Goal: Task Accomplishment & Management: Manage account settings

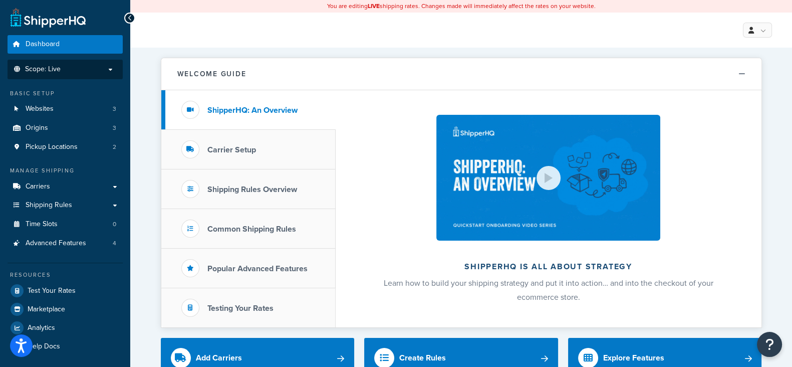
click at [80, 70] on p "Scope: Live" at bounding box center [65, 69] width 106 height 9
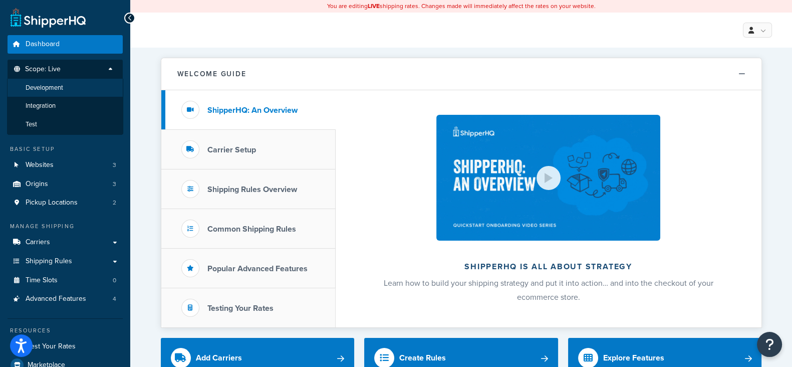
click at [57, 86] on span "Development" at bounding box center [45, 88] width 38 height 9
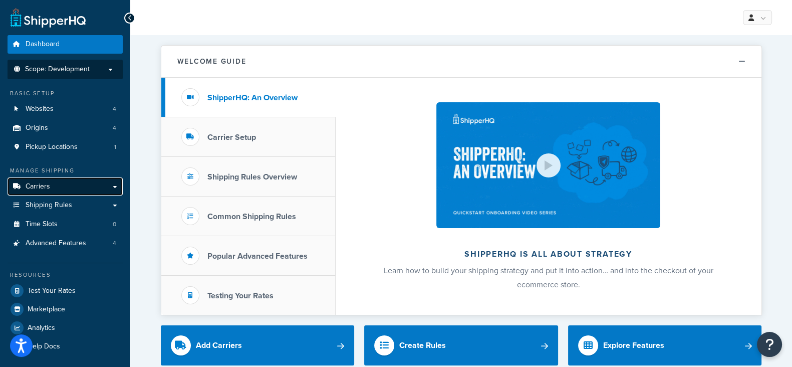
click at [37, 186] on span "Carriers" at bounding box center [38, 186] width 25 height 9
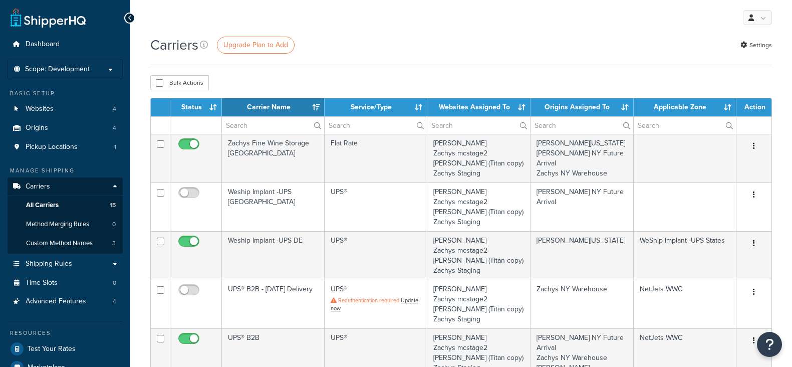
select select "15"
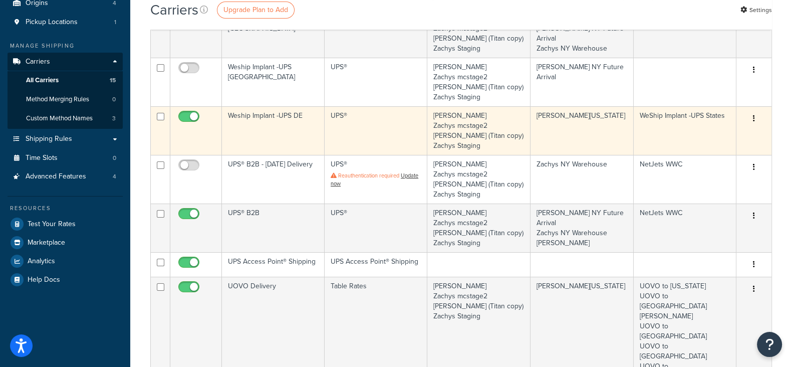
scroll to position [188, 0]
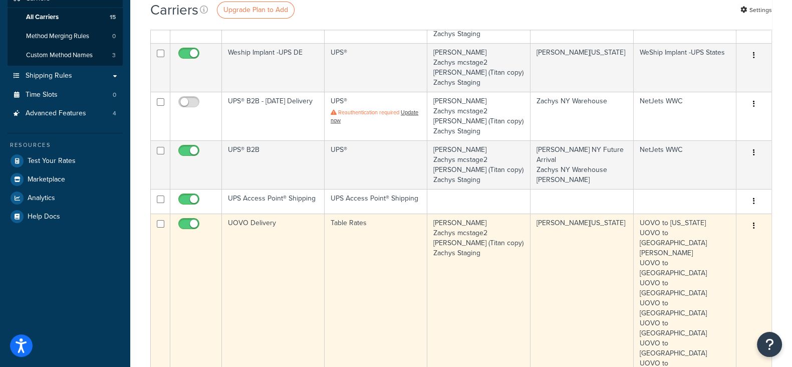
click at [756, 223] on button "button" at bounding box center [754, 226] width 14 height 16
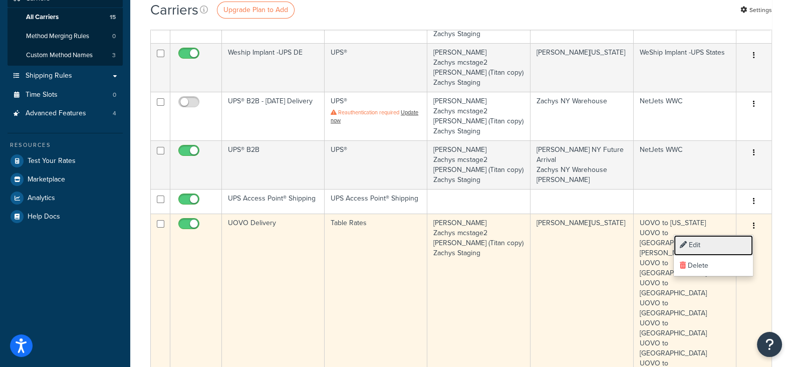
click at [691, 242] on link "Edit" at bounding box center [713, 245] width 79 height 21
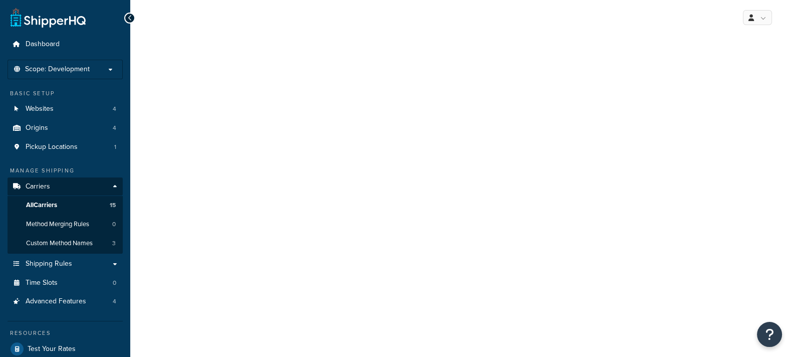
select select "25"
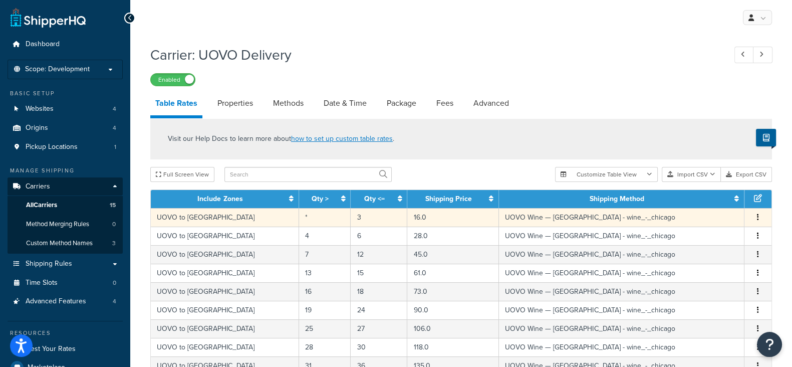
click at [752, 217] on span "Edit Duplicate Delete" at bounding box center [758, 217] width 15 height 11
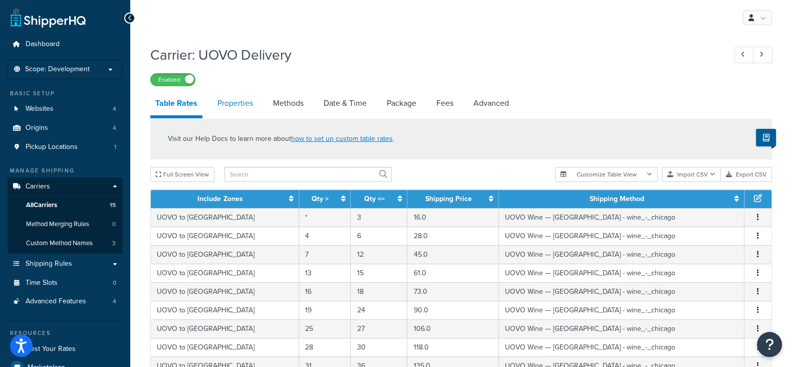
click at [238, 96] on link "Properties" at bounding box center [235, 103] width 46 height 24
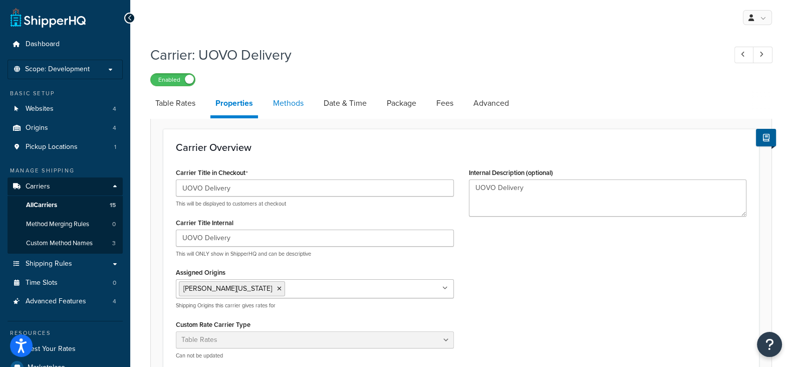
click at [285, 106] on link "Methods" at bounding box center [288, 103] width 41 height 24
select select "25"
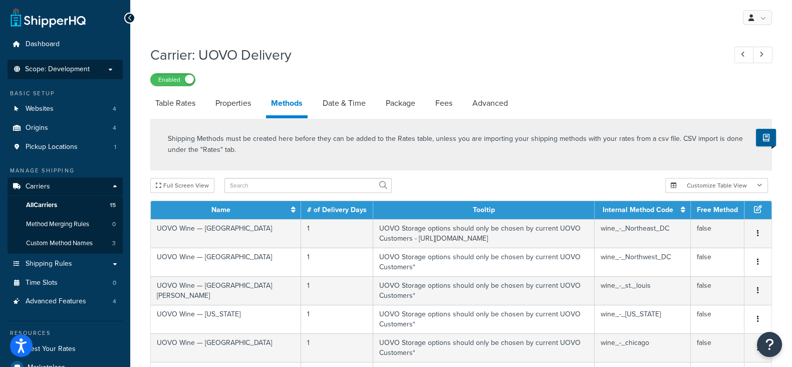
click at [98, 71] on p "Scope: Development" at bounding box center [65, 69] width 106 height 9
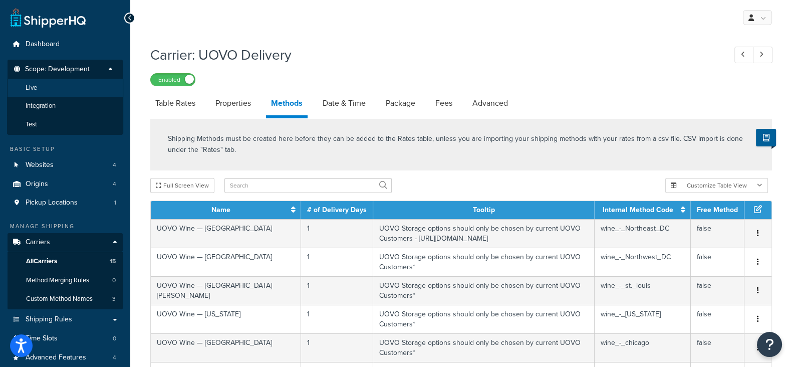
click at [61, 90] on li "Live" at bounding box center [65, 88] width 116 height 19
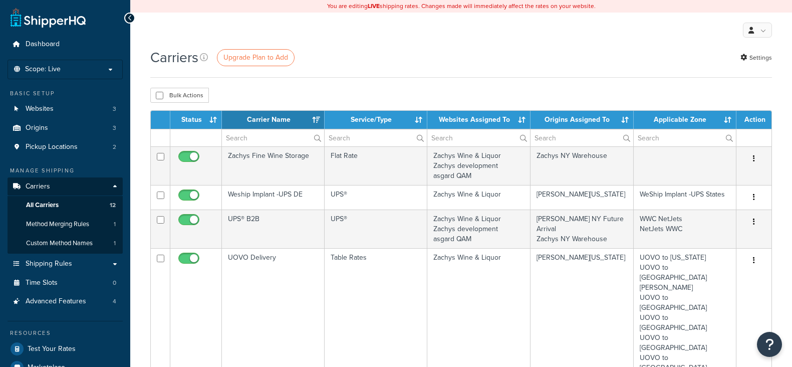
select select "15"
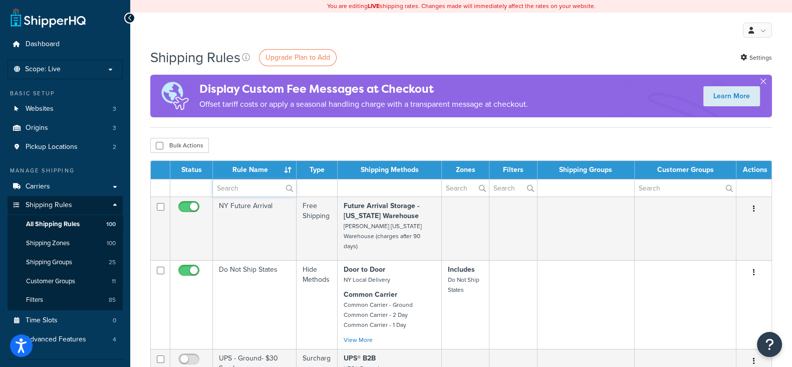
click at [243, 189] on input "text" at bounding box center [254, 187] width 83 height 17
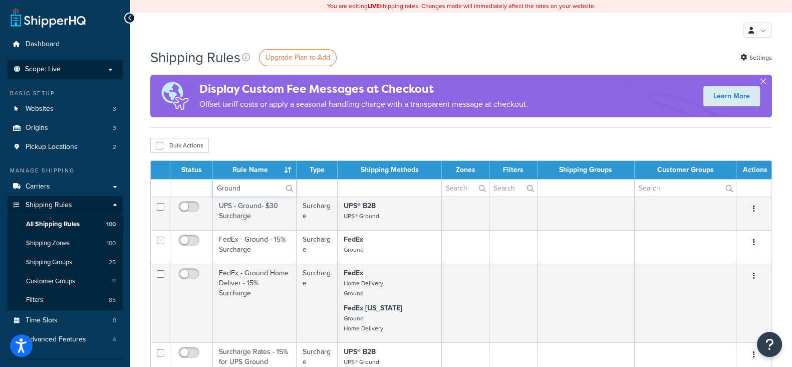
type input "Ground"
click at [62, 71] on p "Scope: Live" at bounding box center [65, 69] width 106 height 9
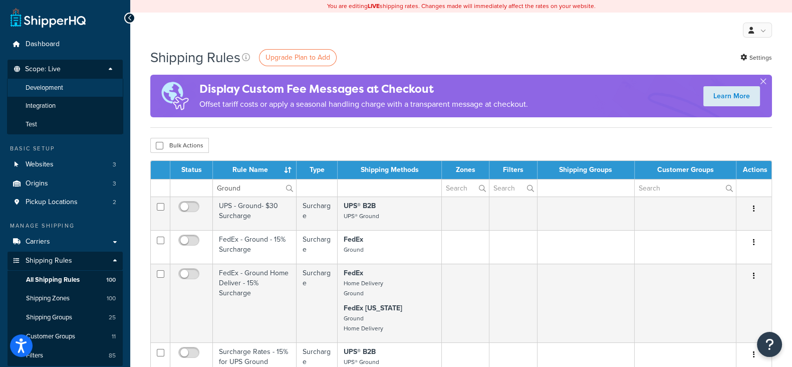
click at [56, 91] on span "Development" at bounding box center [45, 88] width 38 height 9
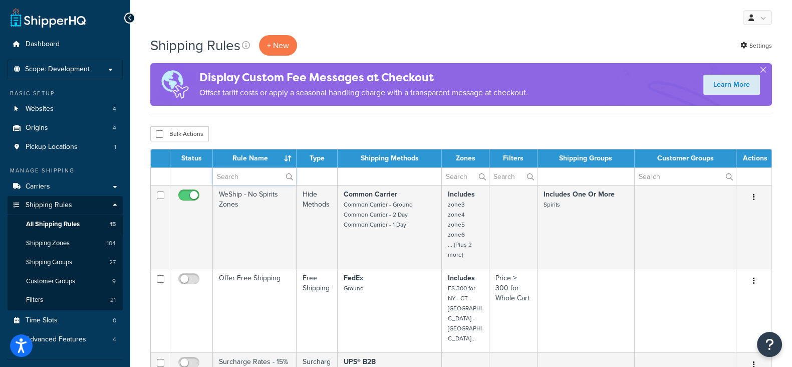
click at [233, 179] on input "text" at bounding box center [254, 176] width 83 height 17
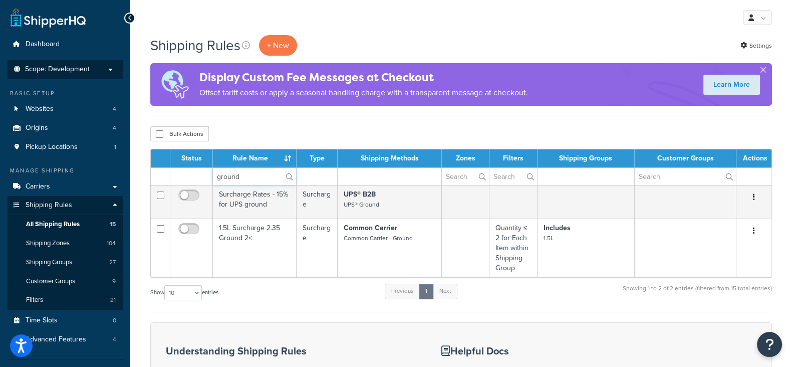
type input "ground"
click at [58, 69] on span "Scope: Development" at bounding box center [57, 69] width 65 height 9
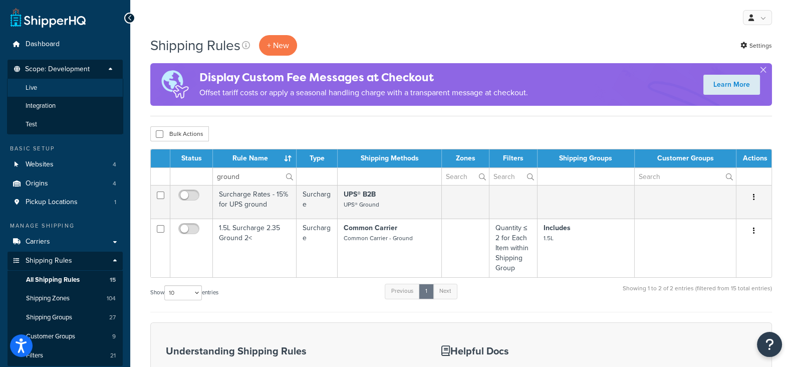
click at [51, 89] on li "Live" at bounding box center [65, 88] width 116 height 19
